Goal: Task Accomplishment & Management: Manage account settings

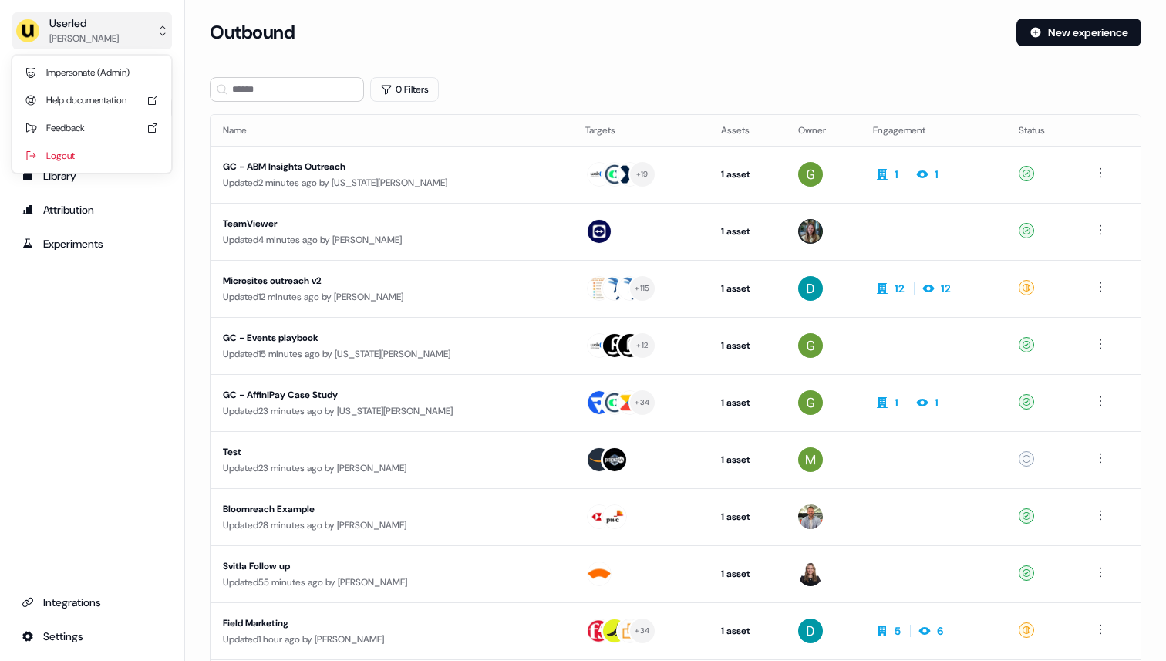
click at [123, 37] on button "Userled [PERSON_NAME]" at bounding box center [92, 30] width 160 height 37
click at [115, 61] on div "Impersonate (Admin)" at bounding box center [92, 73] width 147 height 28
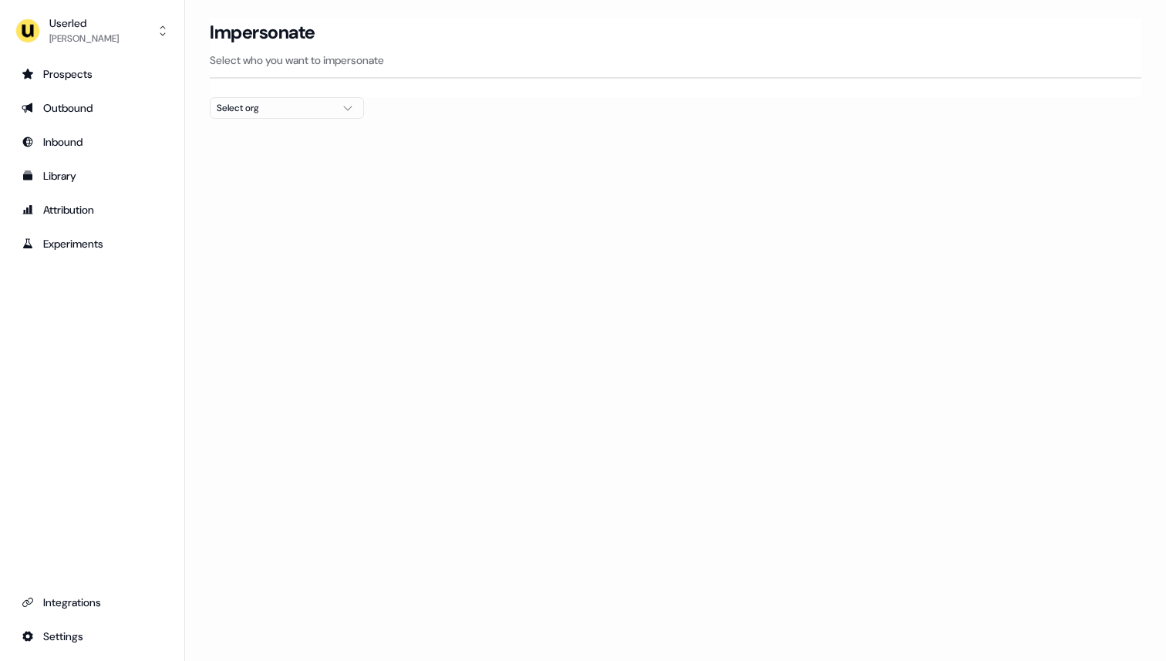
click at [255, 109] on div "Select org" at bounding box center [275, 107] width 116 height 15
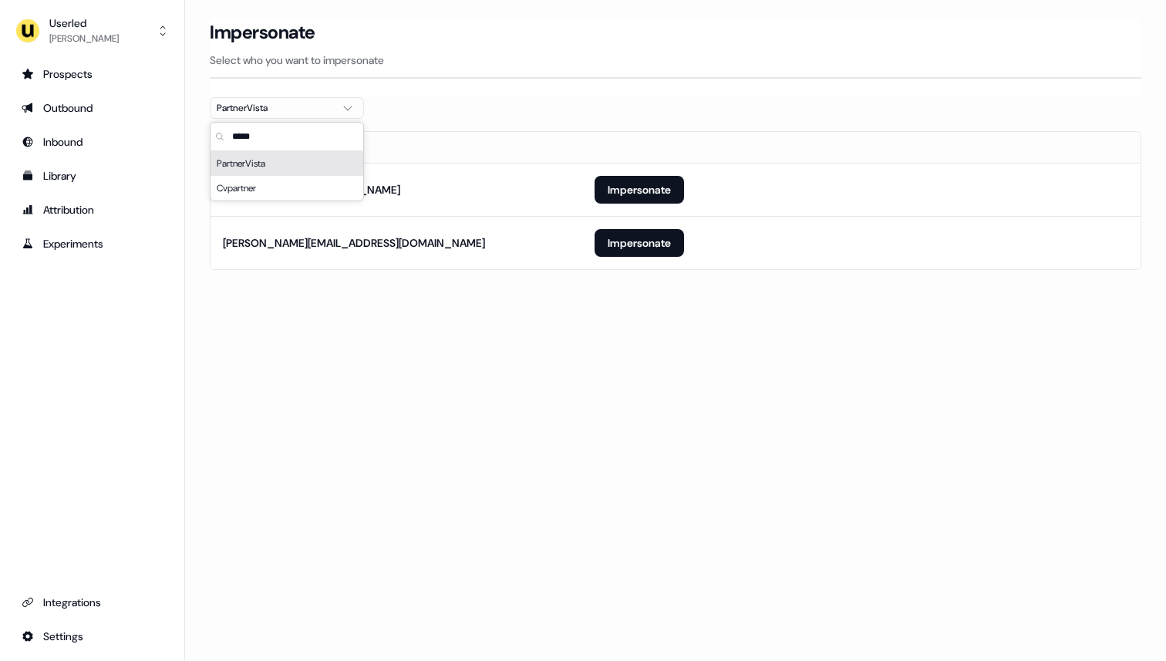
type input "*****"
click at [443, 113] on section "Loading... Impersonate Select who you want to impersonate PartnerVista Email [E…" at bounding box center [675, 166] width 981 height 295
click at [649, 189] on button "Impersonate" at bounding box center [639, 190] width 89 height 28
